Goal: Find specific page/section: Find specific page/section

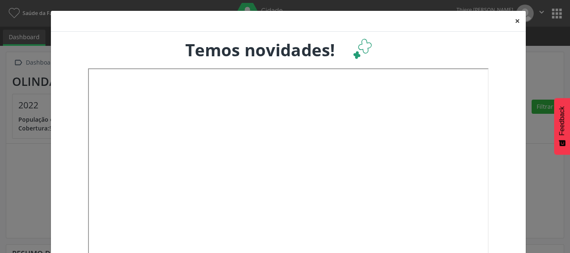
click at [512, 22] on button "×" at bounding box center [517, 21] width 17 height 20
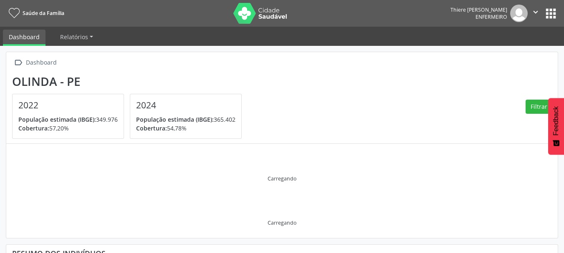
click at [551, 9] on button "apps" at bounding box center [550, 13] width 15 height 15
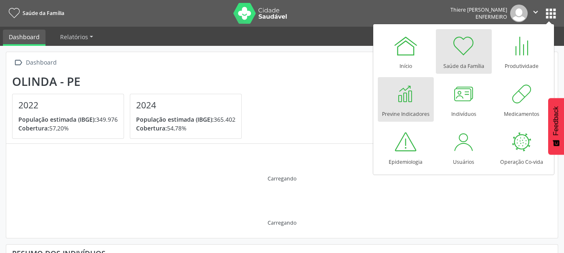
click at [413, 94] on div at bounding box center [405, 93] width 25 height 25
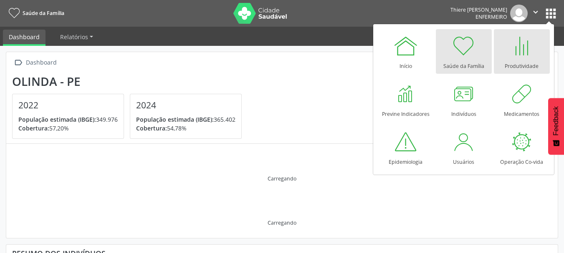
click at [514, 53] on div at bounding box center [521, 45] width 25 height 25
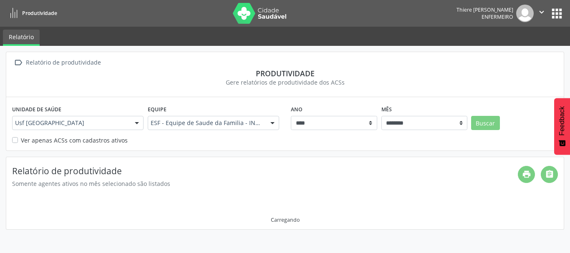
click at [559, 19] on button "apps" at bounding box center [556, 13] width 15 height 15
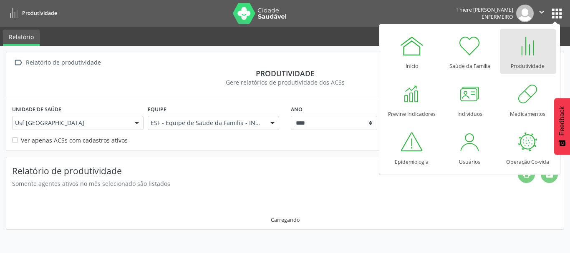
click at [548, 53] on link "Produtividade" at bounding box center [528, 51] width 56 height 45
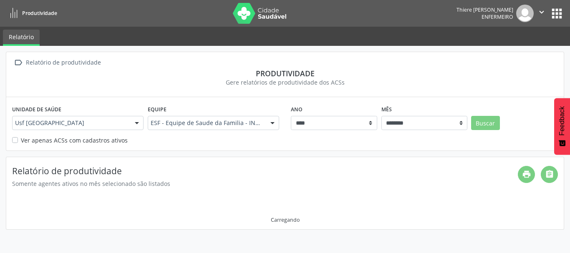
click at [24, 141] on label "Ver apenas ACSs com cadastros ativos" at bounding box center [74, 140] width 107 height 9
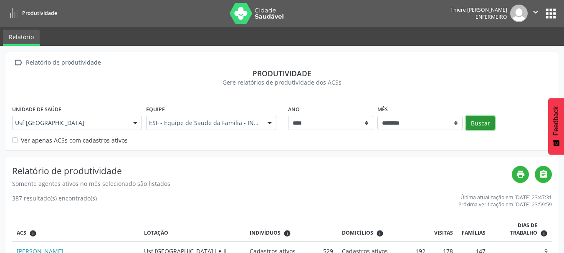
click at [474, 126] on button "Buscar" at bounding box center [480, 123] width 29 height 14
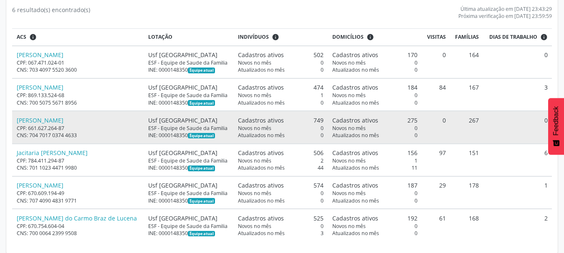
scroll to position [195, 0]
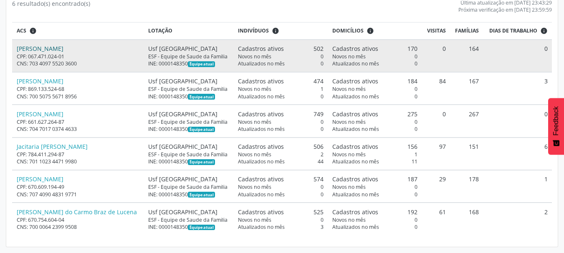
click at [50, 52] on link "Douglas Teixeira Bezerra" at bounding box center [40, 49] width 47 height 8
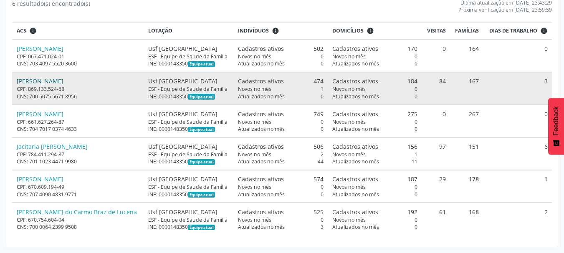
click at [53, 81] on link "Ednalva Marcolina da Silva" at bounding box center [40, 81] width 47 height 8
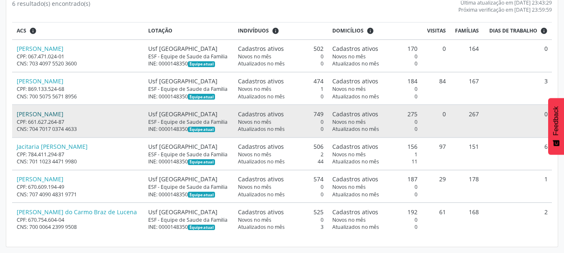
click at [41, 115] on link "Genildo Gama de Oliveira" at bounding box center [40, 114] width 47 height 8
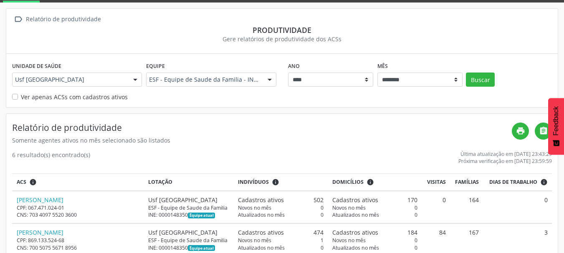
scroll to position [0, 0]
